Goal: Task Accomplishment & Management: Manage account settings

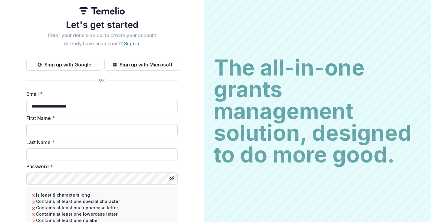
type input "**********"
type input "******"
type input "*****"
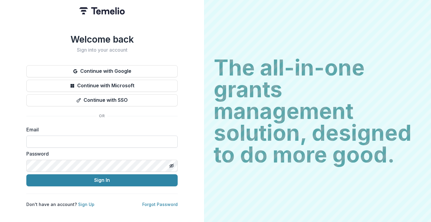
paste input "**********"
type input "**********"
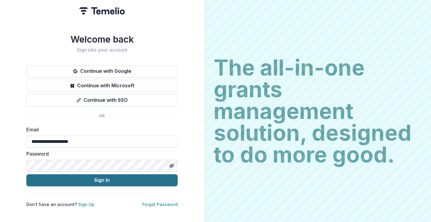
click at [103, 183] on button "Sign In" at bounding box center [101, 181] width 151 height 12
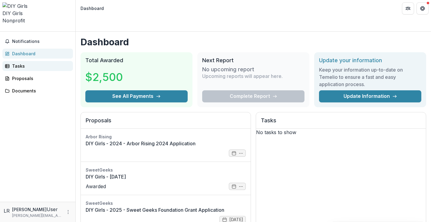
click at [26, 63] on div "Tasks" at bounding box center [40, 66] width 56 height 6
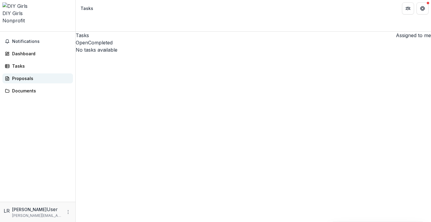
click at [28, 75] on div "Proposals" at bounding box center [40, 78] width 56 height 6
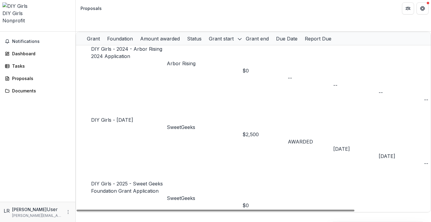
click at [154, 181] on link "DIY Girls - 2025 - Sweet Geeks Foundation Grant Application" at bounding box center [127, 187] width 72 height 13
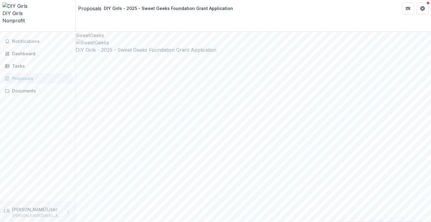
type input "**********"
type input "*******"
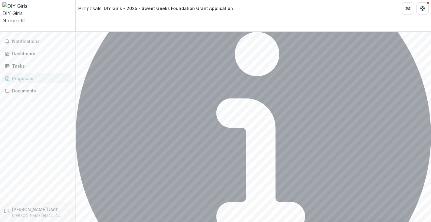
scroll to position [963, 0]
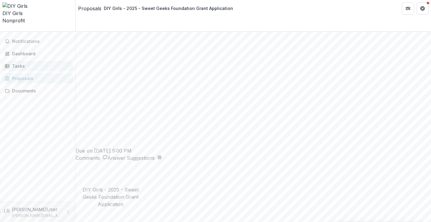
click at [23, 63] on div "Tasks" at bounding box center [40, 66] width 56 height 6
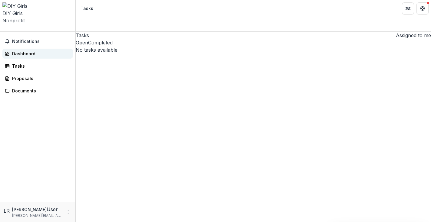
click at [28, 51] on div "Dashboard" at bounding box center [40, 54] width 56 height 6
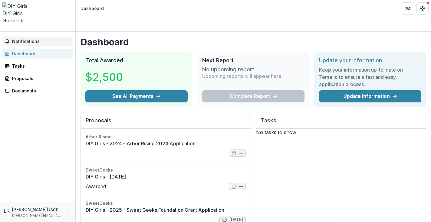
click at [24, 39] on span "Notifications" at bounding box center [41, 41] width 58 height 5
click at [27, 88] on div "Documents" at bounding box center [40, 91] width 56 height 6
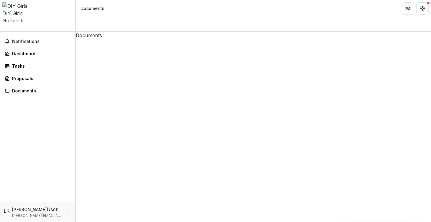
click at [2, 30] on icon "Open entity switcher" at bounding box center [2, 30] width 0 height 0
click at [53, 34] on link "Settings" at bounding box center [52, 32] width 46 height 10
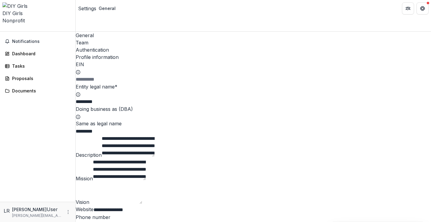
type input "**********"
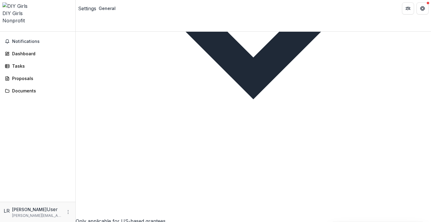
scroll to position [428, 0]
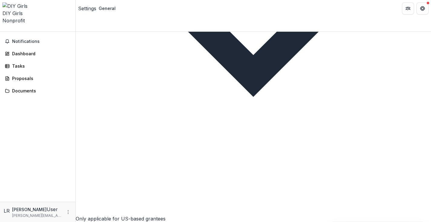
click at [25, 18] on span "Nonprofit" at bounding box center [13, 21] width 22 height 6
click at [65, 211] on button "More" at bounding box center [67, 212] width 7 height 7
click at [41, 212] on p "Leticia Rodriguez" at bounding box center [29, 210] width 34 height 6
click at [5, 212] on span "LR" at bounding box center [7, 211] width 6 height 7
click at [69, 212] on icon "More" at bounding box center [68, 212] width 5 height 5
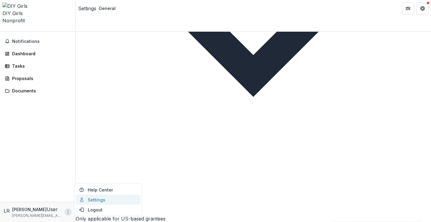
click at [96, 198] on link "Settings" at bounding box center [108, 200] width 65 height 10
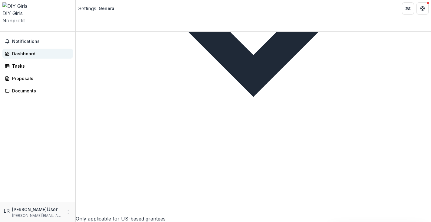
click at [50, 51] on div "Dashboard" at bounding box center [40, 54] width 56 height 6
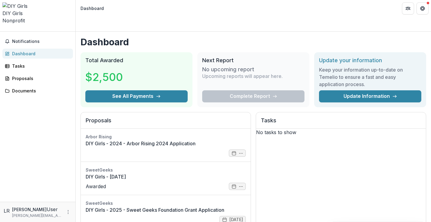
click at [244, 57] on h2 "Next Report" at bounding box center [253, 60] width 102 height 7
click at [349, 57] on h2 "Update your information" at bounding box center [370, 60] width 102 height 7
click at [349, 90] on link "Update Information" at bounding box center [370, 96] width 102 height 12
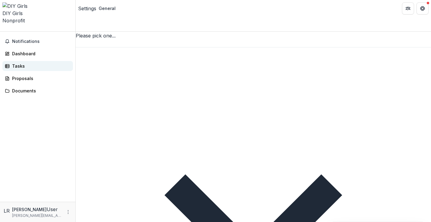
scroll to position [810, 0]
click at [49, 46] on div "Notifications Dashboard Tasks Proposals Documents" at bounding box center [37, 117] width 75 height 170
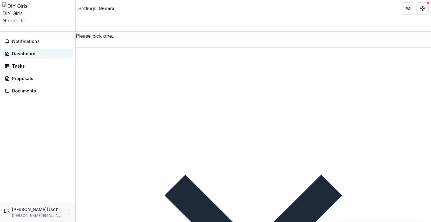
click at [45, 51] on div "Dashboard" at bounding box center [40, 54] width 56 height 6
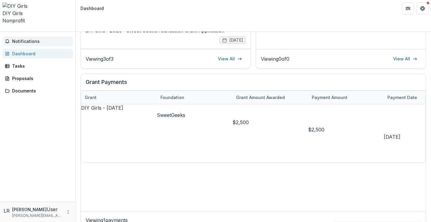
click at [45, 39] on span "Notifications" at bounding box center [41, 41] width 58 height 5
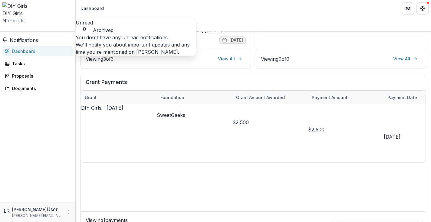
click at [113, 27] on button "Archived" at bounding box center [103, 30] width 21 height 7
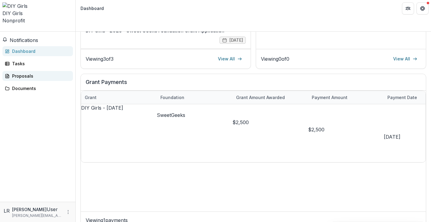
click at [30, 73] on div "Proposals" at bounding box center [40, 76] width 56 height 6
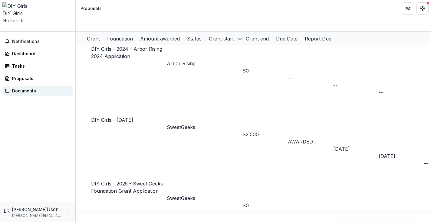
click at [30, 86] on link "Documents" at bounding box center [37, 91] width 70 height 10
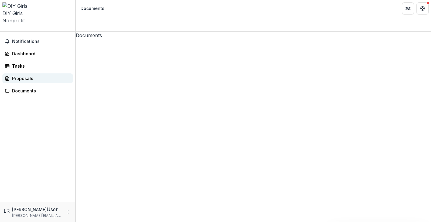
click at [27, 74] on link "Proposals" at bounding box center [37, 79] width 70 height 10
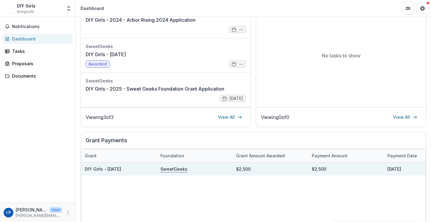
scroll to position [111, 0]
click at [227, 166] on div "SweetGeeks" at bounding box center [194, 168] width 68 height 13
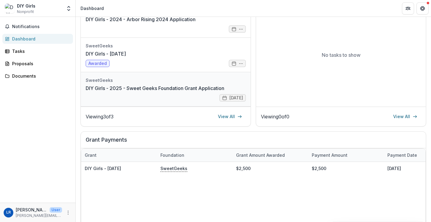
click at [181, 85] on link "DIY Girls - 2025 - Sweet Geeks Foundation Grant Application" at bounding box center [155, 88] width 139 height 7
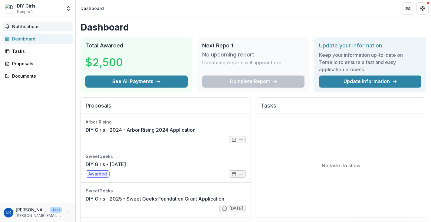
click at [36, 23] on button "Notifications" at bounding box center [37, 27] width 70 height 10
click at [31, 53] on div "Tasks" at bounding box center [40, 51] width 56 height 6
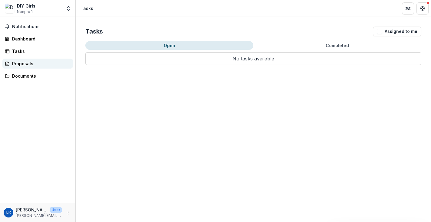
click at [32, 68] on link "Proposals" at bounding box center [37, 64] width 70 height 10
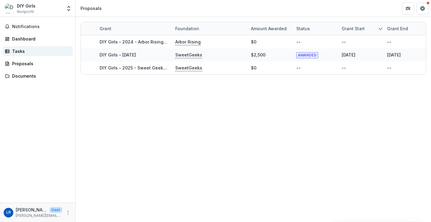
click at [31, 54] on div "Tasks" at bounding box center [40, 51] width 56 height 6
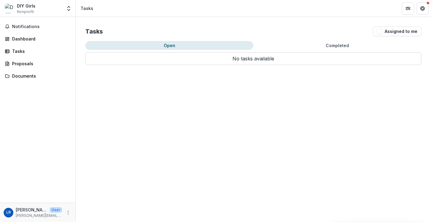
click at [325, 44] on button "Completed" at bounding box center [337, 45] width 168 height 9
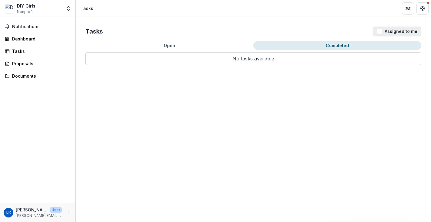
click at [413, 30] on button "Assigned to me" at bounding box center [397, 32] width 48 height 10
click at [186, 55] on p "No tasks available" at bounding box center [253, 58] width 336 height 13
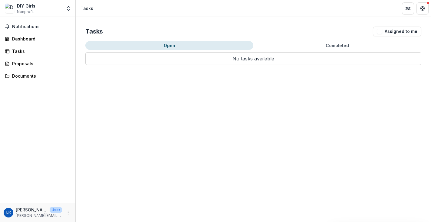
click at [177, 49] on button "Open" at bounding box center [169, 45] width 168 height 9
click at [31, 77] on div "Documents" at bounding box center [40, 76] width 56 height 6
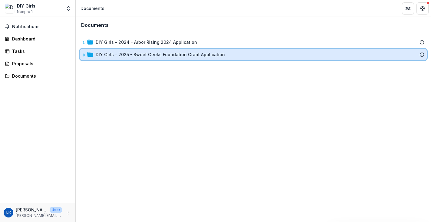
click at [85, 54] on icon at bounding box center [84, 55] width 4 height 4
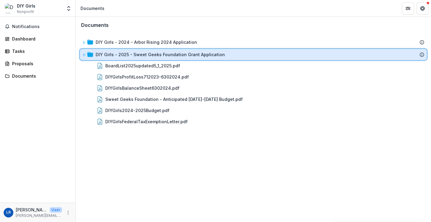
click at [85, 54] on icon at bounding box center [84, 55] width 2 height 2
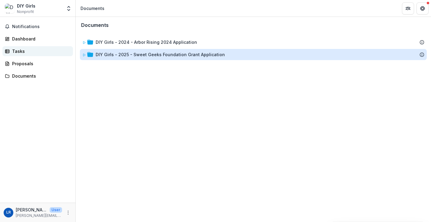
click at [18, 52] on div "Tasks" at bounding box center [40, 51] width 56 height 6
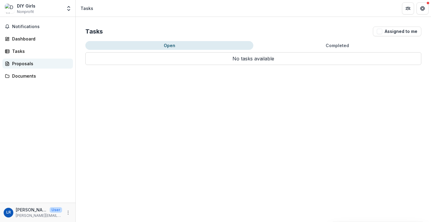
click at [24, 66] on div "Proposals" at bounding box center [40, 64] width 56 height 6
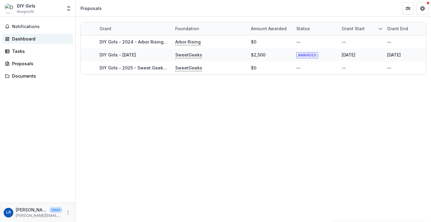
click at [32, 37] on div "Dashboard" at bounding box center [40, 39] width 56 height 6
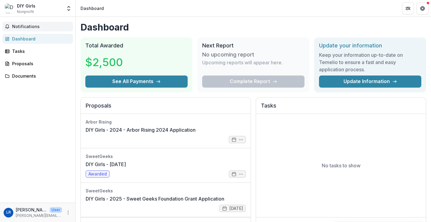
click at [37, 23] on button "Notifications" at bounding box center [37, 27] width 70 height 10
click at [47, 135] on div "Notifications Unread 0 Archived You don't have any unread notifications We'll n…" at bounding box center [37, 110] width 75 height 186
click at [66, 210] on button "More" at bounding box center [67, 212] width 7 height 7
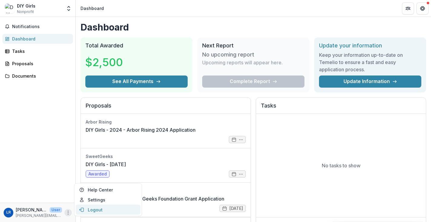
click at [97, 211] on button "Logout" at bounding box center [108, 210] width 65 height 10
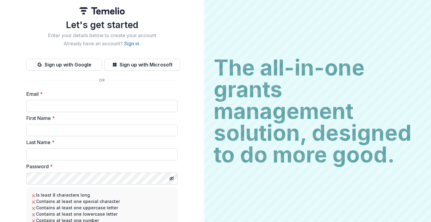
paste input "**********"
type input "**********"
type input "******"
type input "*****"
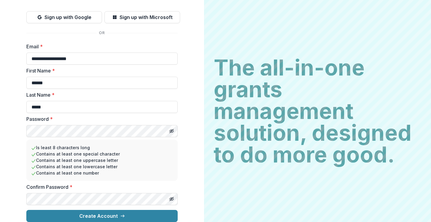
scroll to position [52, 0]
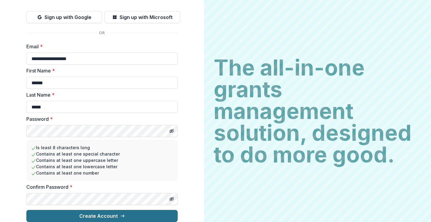
click at [103, 210] on button "Create Account" at bounding box center [101, 216] width 151 height 12
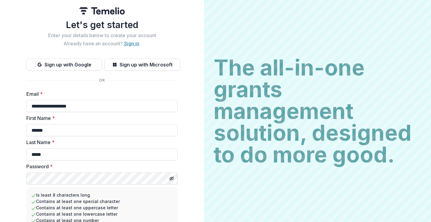
scroll to position [0, 0]
click at [132, 43] on link "Sign in" at bounding box center [131, 44] width 15 height 6
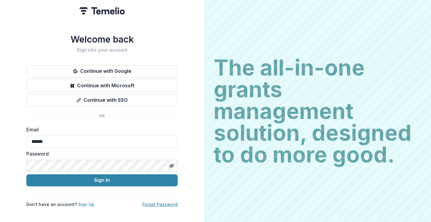
type input "******"
click at [169, 202] on link "Forgot Password" at bounding box center [159, 204] width 35 height 5
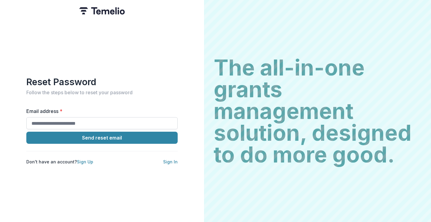
click at [115, 121] on input "Email address *" at bounding box center [101, 123] width 151 height 12
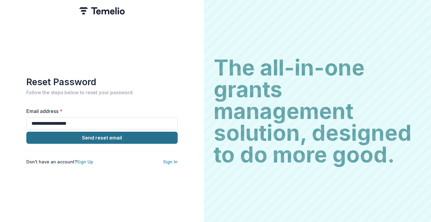
type input "**********"
click at [112, 135] on button "Send reset email" at bounding box center [101, 138] width 151 height 12
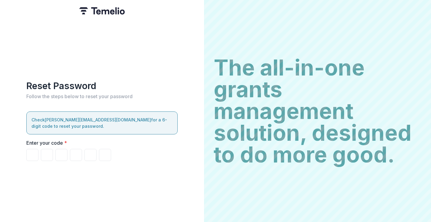
paste input "*"
type input "*"
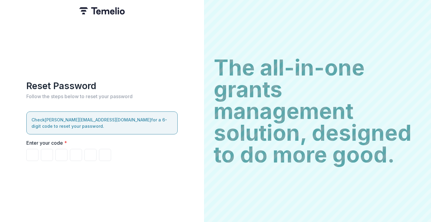
type input "*"
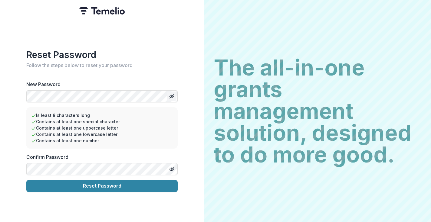
click at [173, 94] on icon "Toggle password visibility" at bounding box center [171, 96] width 5 height 5
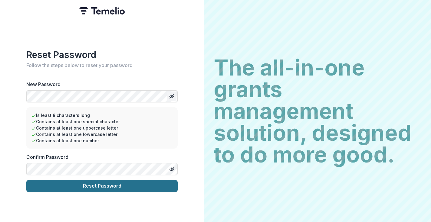
click at [103, 185] on button "Reset Password" at bounding box center [101, 186] width 151 height 12
